Goal: Information Seeking & Learning: Learn about a topic

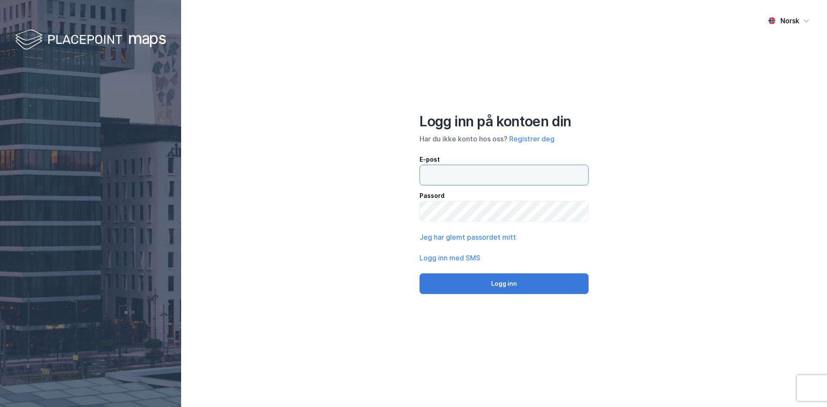
type input "[EMAIL_ADDRESS][DOMAIN_NAME]"
click at [527, 287] on button "Logg inn" at bounding box center [503, 283] width 169 height 21
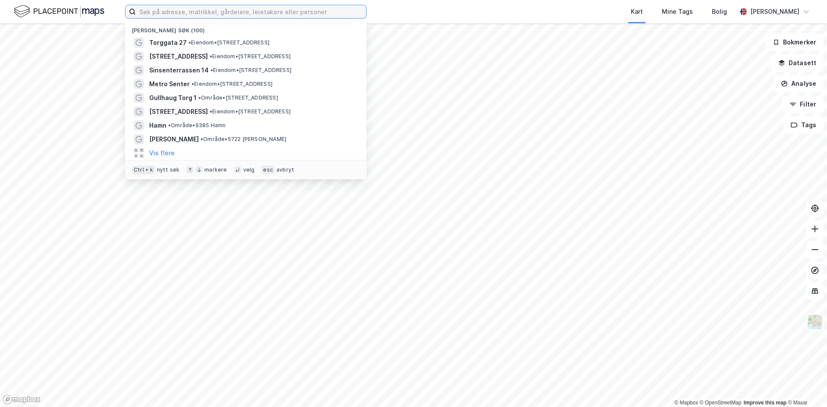
click at [183, 14] on input at bounding box center [251, 11] width 230 height 13
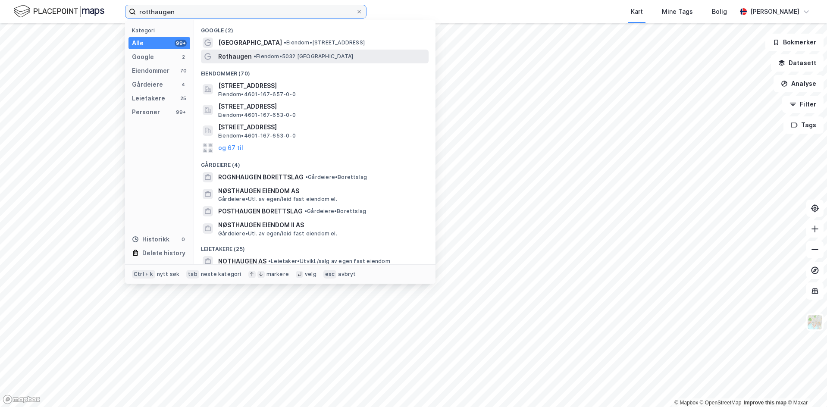
type input "rotthaugen"
click at [285, 60] on div "Rothaugen • Eiendom • 5032 [GEOGRAPHIC_DATA]" at bounding box center [322, 56] width 209 height 10
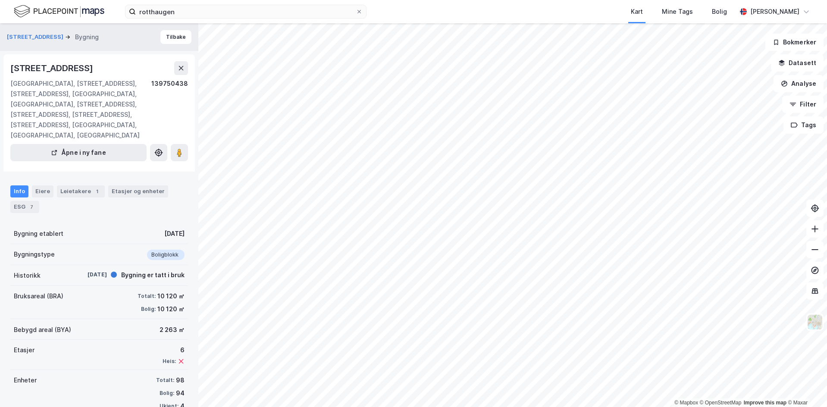
scroll to position [20, 0]
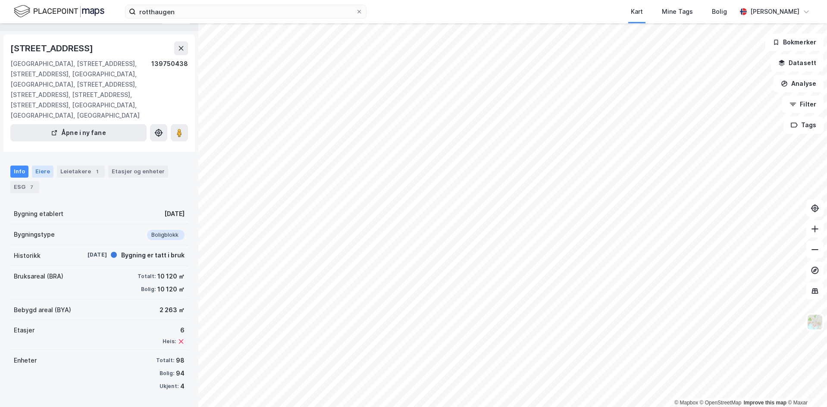
click at [41, 174] on div "Eiere" at bounding box center [43, 172] width 22 height 12
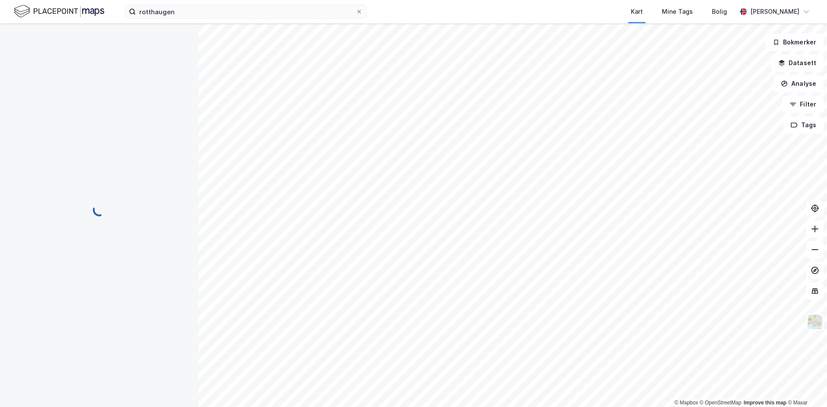
scroll to position [2, 0]
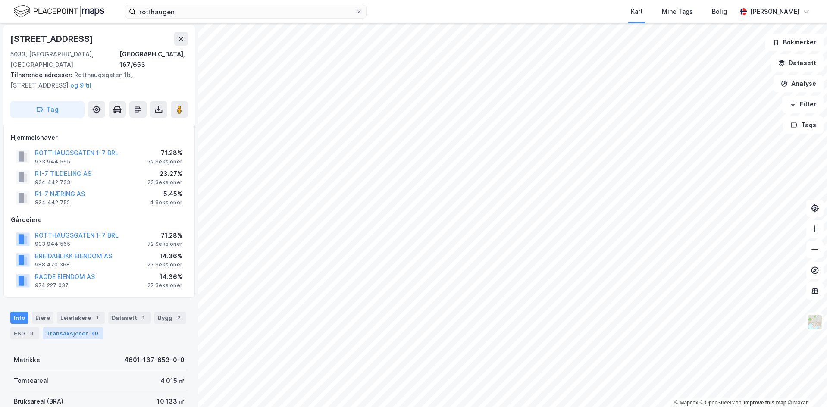
click at [67, 327] on div "Transaksjoner 40" at bounding box center [73, 333] width 61 height 12
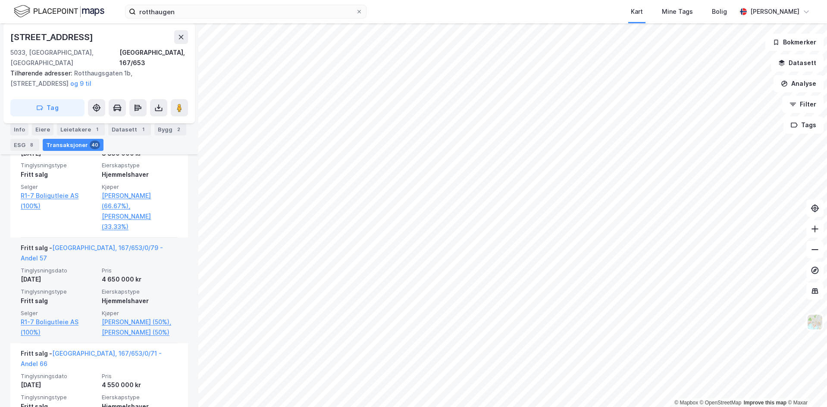
scroll to position [598, 0]
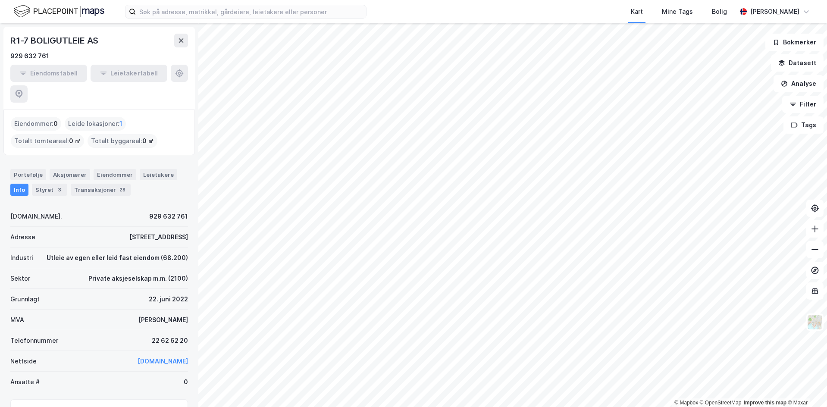
click at [178, 72] on div "Eiendomstabell Leietakertabell" at bounding box center [99, 84] width 178 height 38
click at [27, 54] on div "929 632 761" at bounding box center [29, 56] width 39 height 10
